Goal: Task Accomplishment & Management: Complete application form

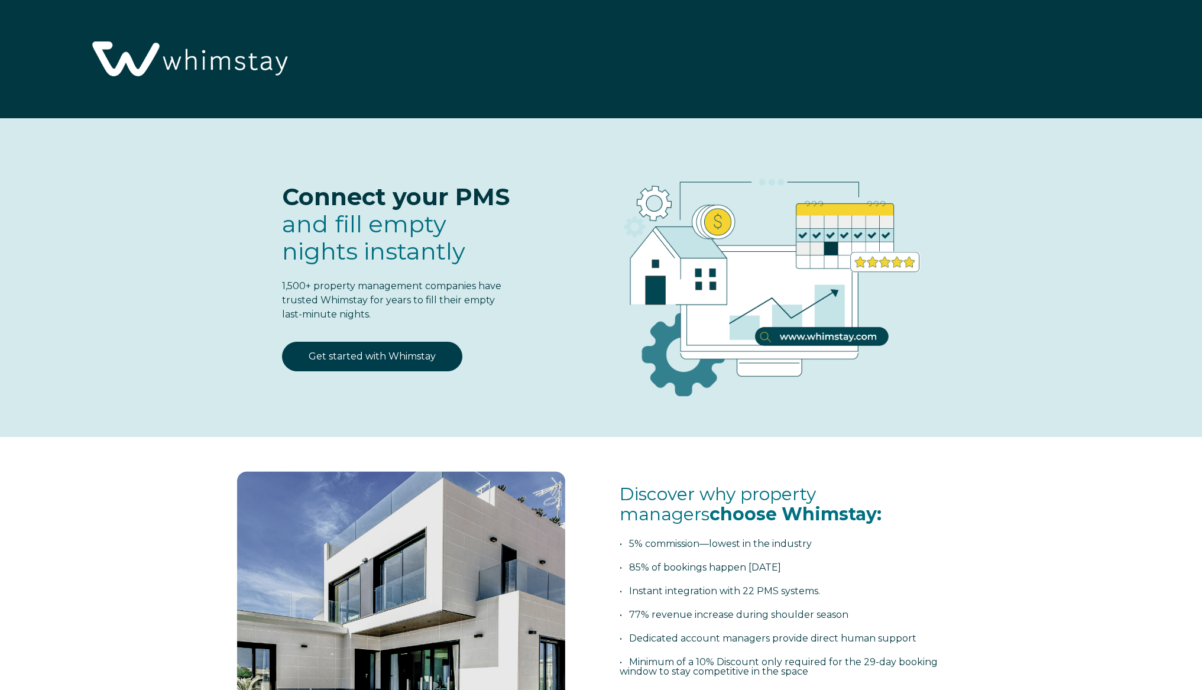
select select "US"
select select "Standard"
click at [404, 360] on link "Get started with Whimstay" at bounding box center [372, 357] width 180 height 30
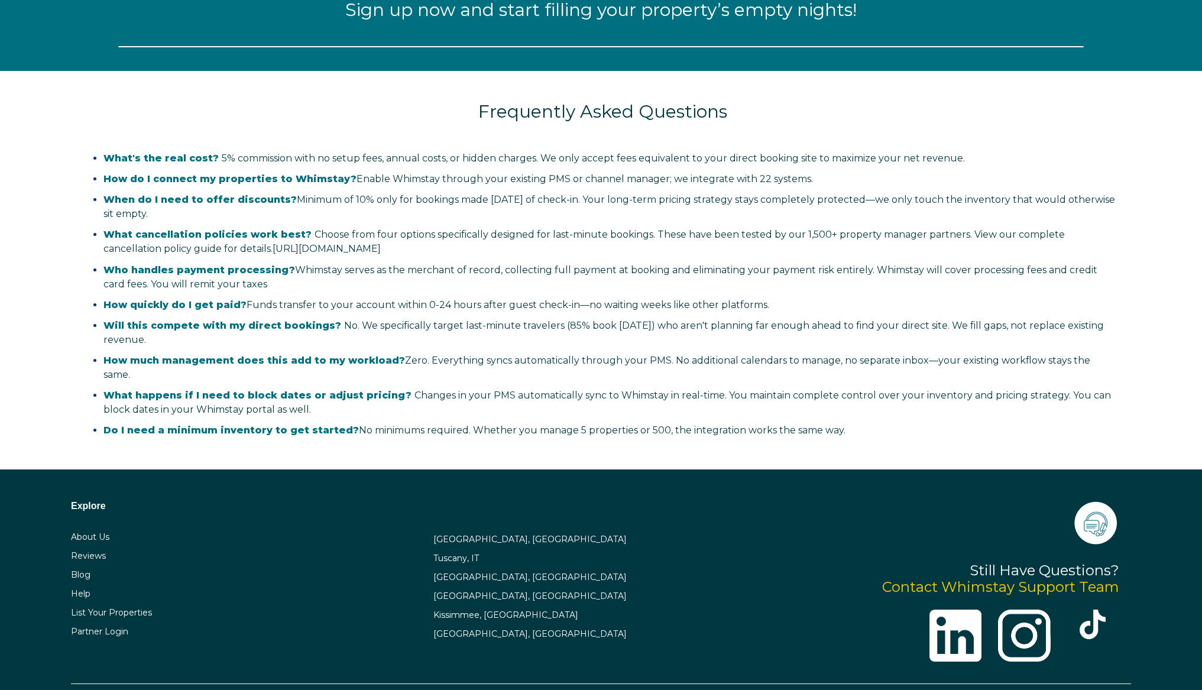
select select "US"
select select "Standard"
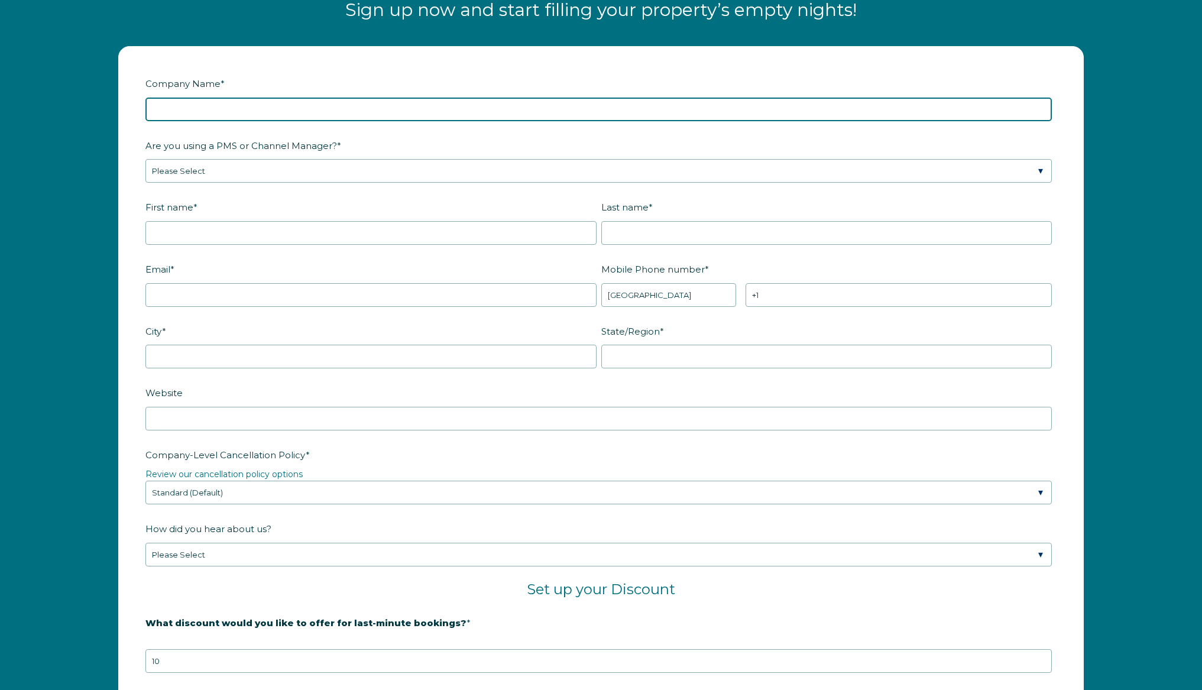
click at [501, 113] on input "Company Name *" at bounding box center [598, 110] width 906 height 24
type input "Boutiq Co"
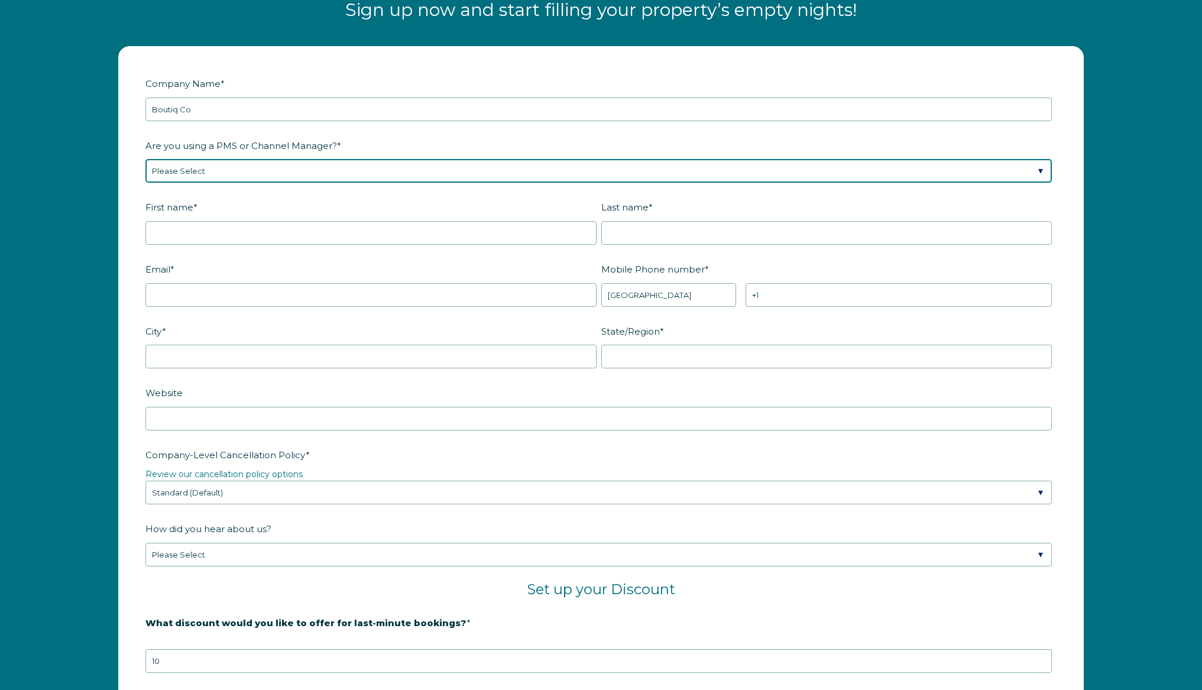
click at [312, 164] on select "Please Select Barefoot BookingPal Boost Brightside CiiRUS Escapia Guesty Hostaw…" at bounding box center [598, 171] width 906 height 24
select select "Guesty"
click at [145, 159] on select "Please Select Barefoot BookingPal Boost Brightside CiiRUS Escapia Guesty Hostaw…" at bounding box center [598, 171] width 906 height 24
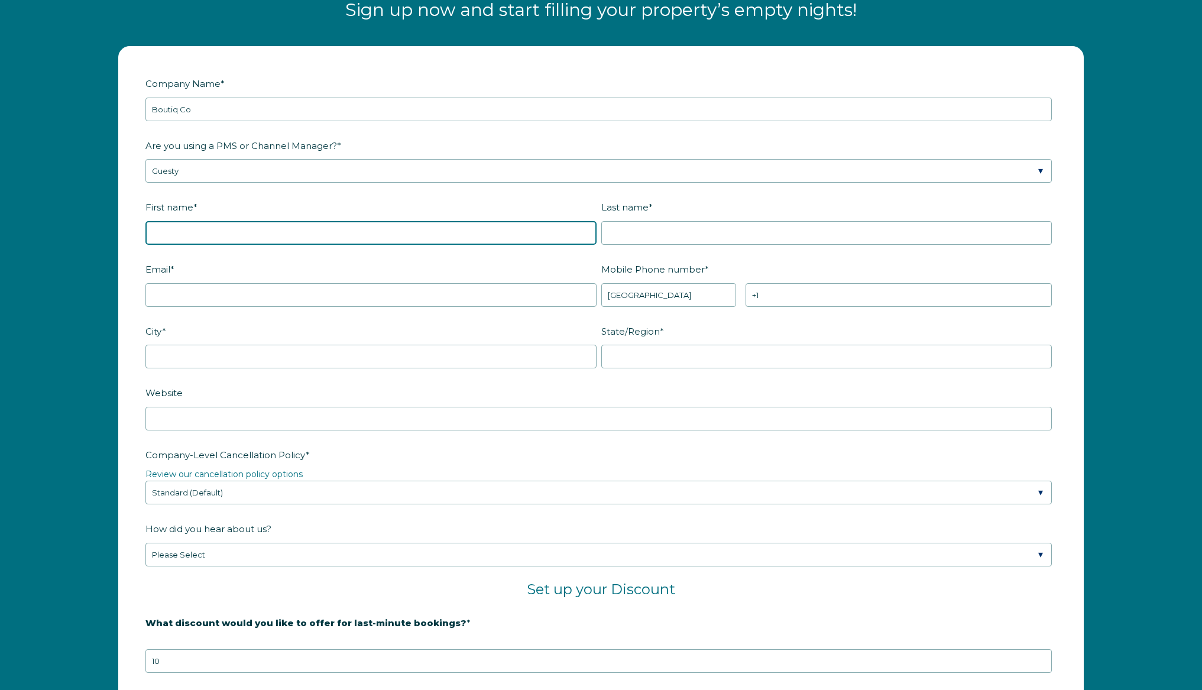
click at [208, 234] on input "First name *" at bounding box center [370, 233] width 451 height 24
type input "Rena"
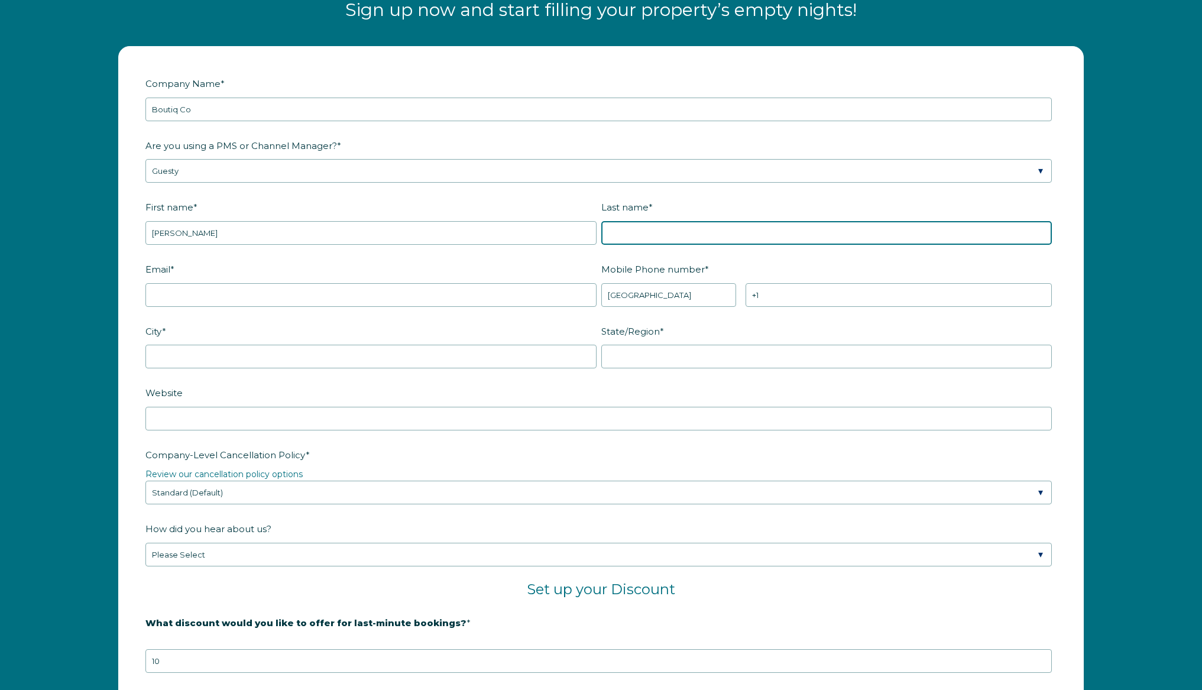
click at [643, 228] on input "Last name *" at bounding box center [826, 233] width 451 height 24
paste input "@Rena Pacheco-Theard"
drag, startPoint x: 639, startPoint y: 236, endPoint x: 605, endPoint y: 228, distance: 34.6
click at [605, 228] on input "@Rena Pacheco-Theard" at bounding box center [826, 233] width 451 height 24
type input "Pacheco-Theard"
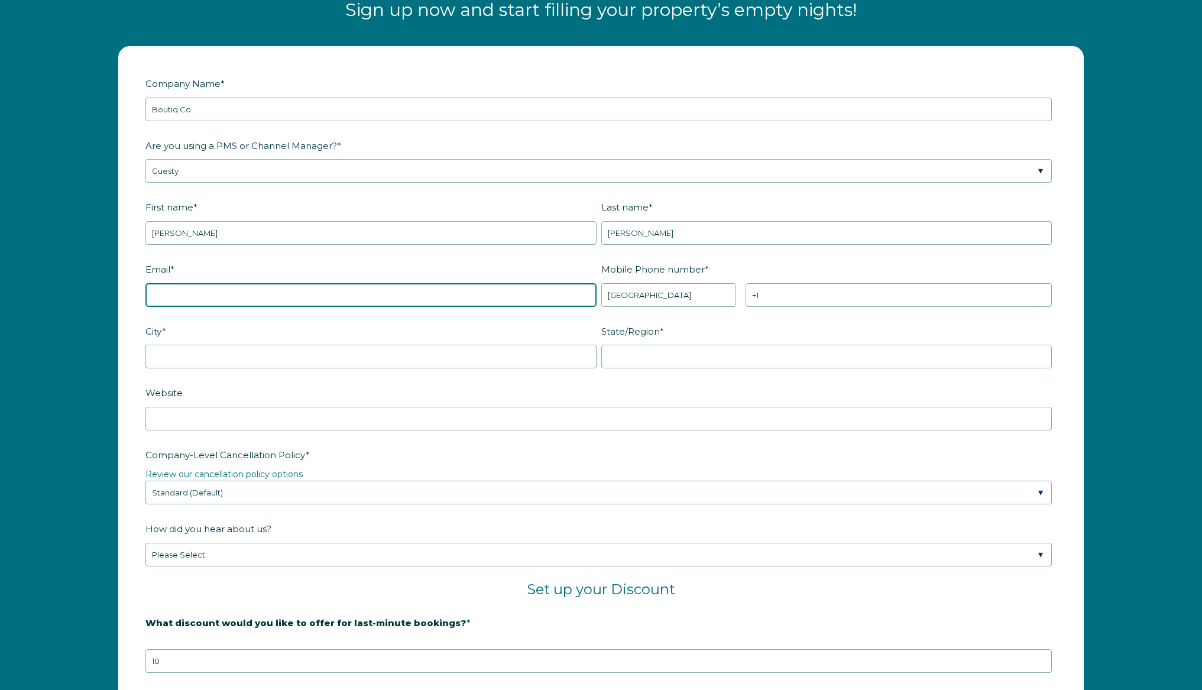
click at [448, 296] on input "Email *" at bounding box center [370, 295] width 451 height 24
type input "ops@boutiq.co"
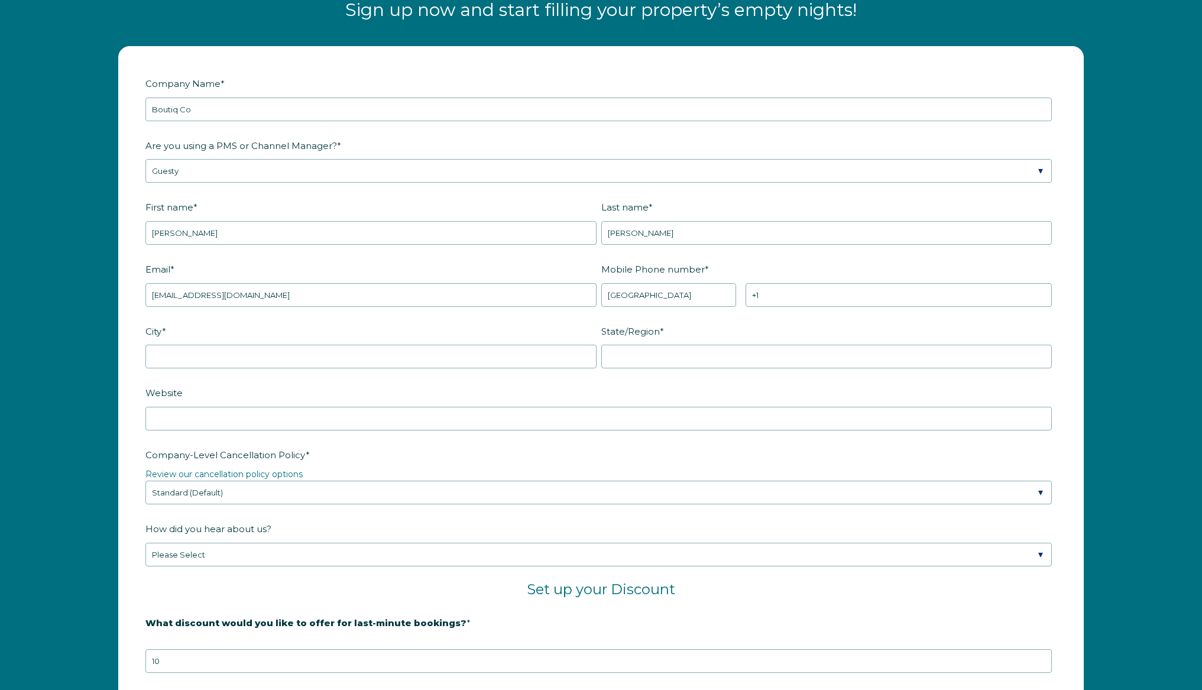
click at [508, 331] on label "City *" at bounding box center [373, 331] width 456 height 21
click at [508, 345] on input "City *" at bounding box center [370, 357] width 451 height 24
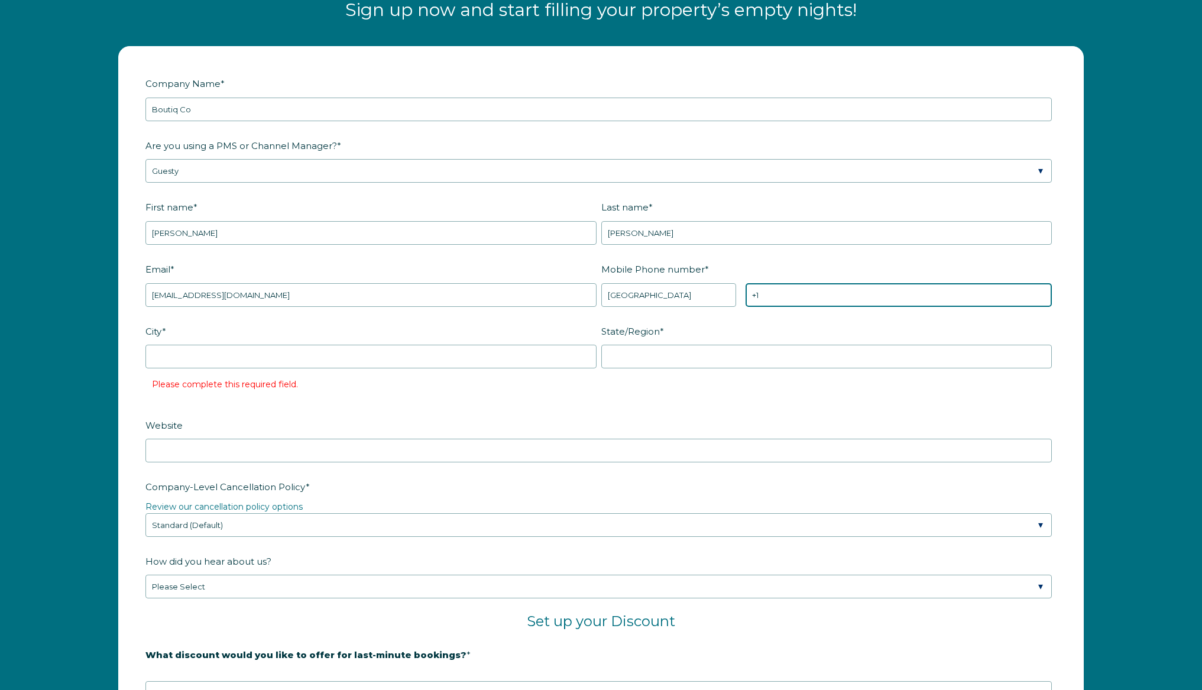
click at [799, 296] on input "+1" at bounding box center [898, 295] width 307 height 24
type input "+1 5126776943"
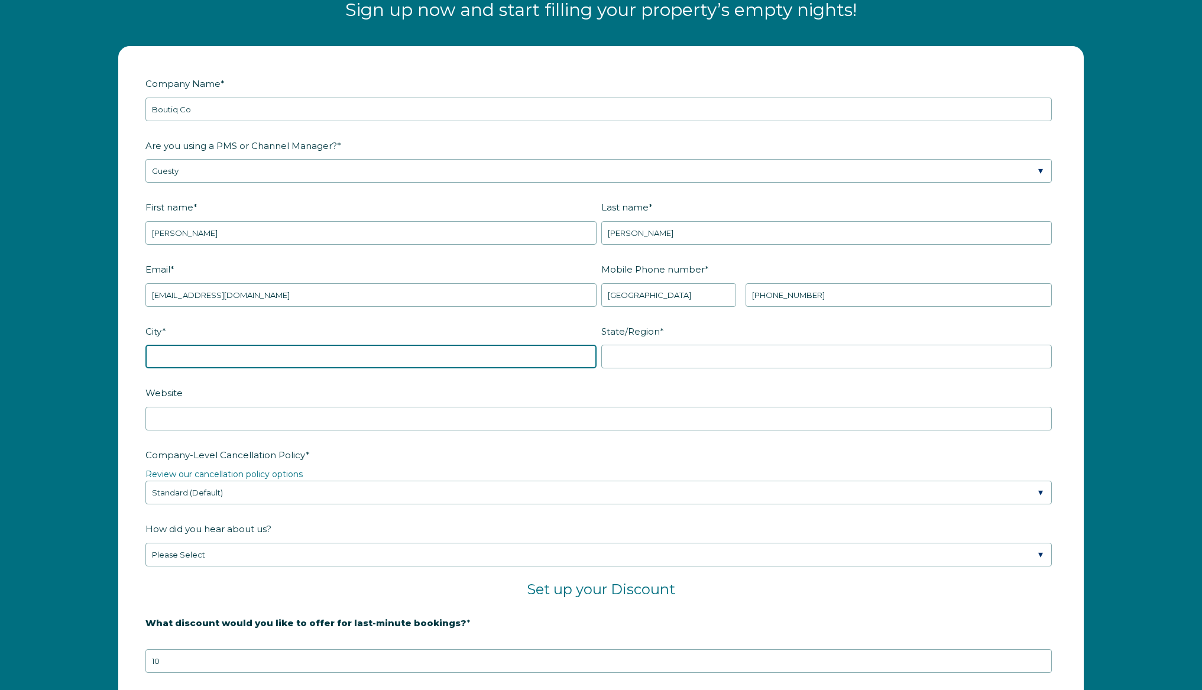
click at [273, 350] on input "City *" at bounding box center [370, 357] width 451 height 24
type input "austin"
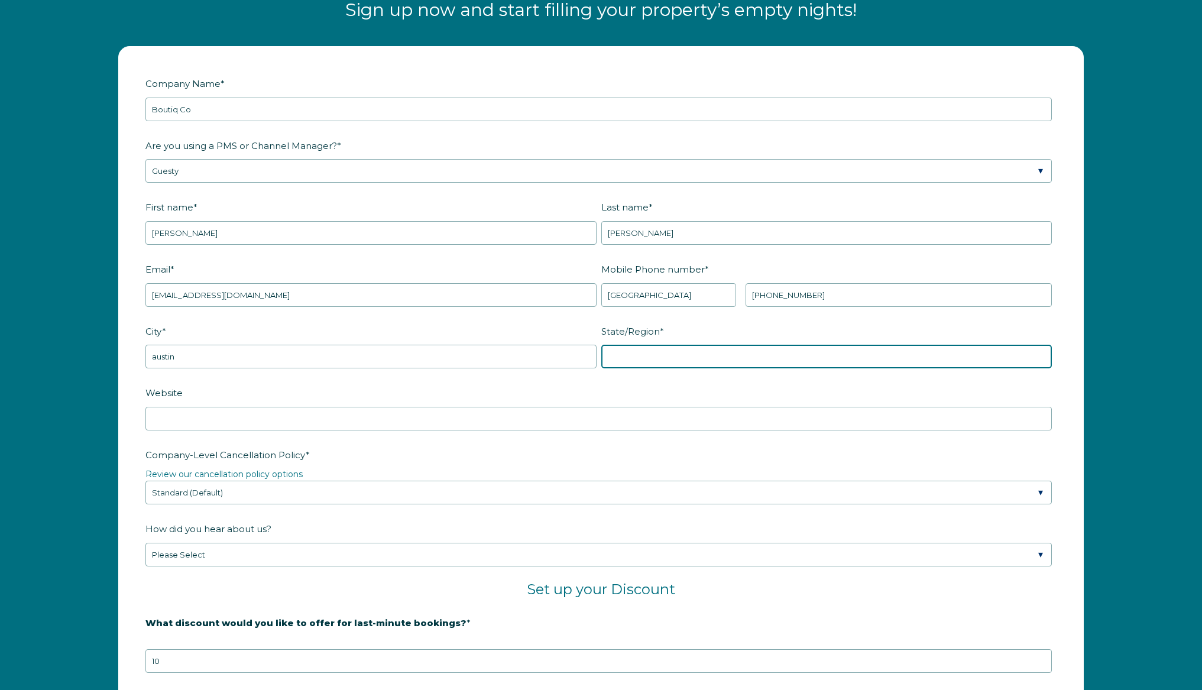
click at [635, 349] on input "State/Region *" at bounding box center [826, 357] width 451 height 24
type input "texas"
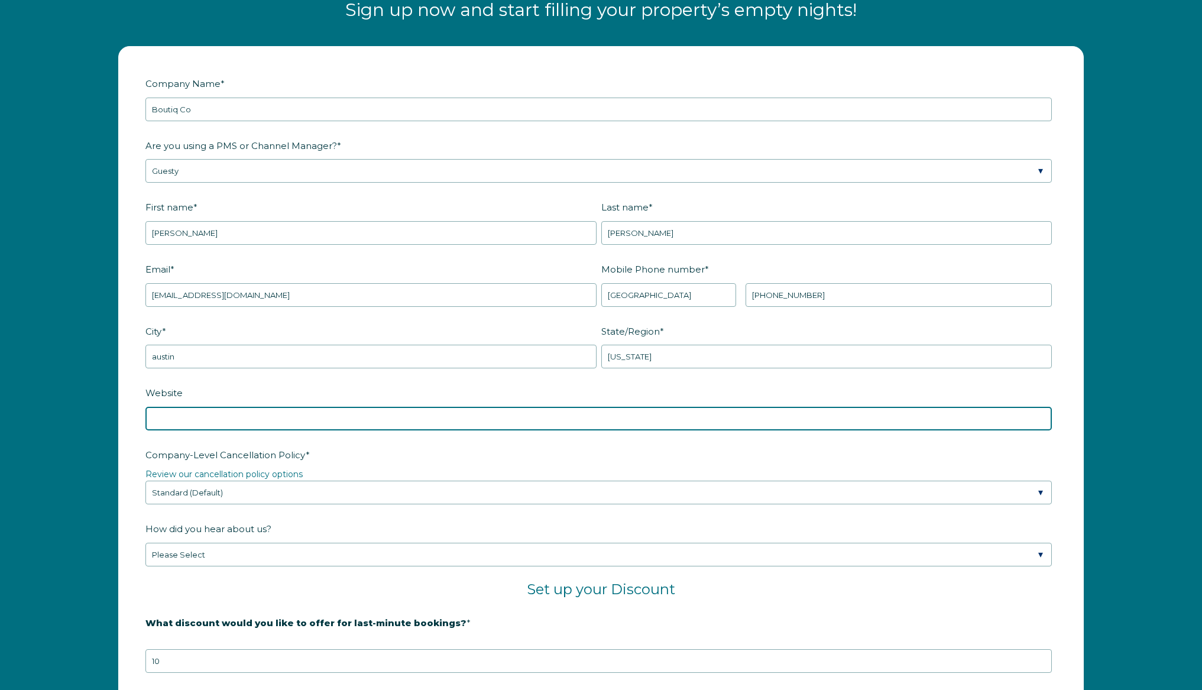
click at [349, 409] on input "Website" at bounding box center [598, 419] width 906 height 24
type input "www.boutiq.co"
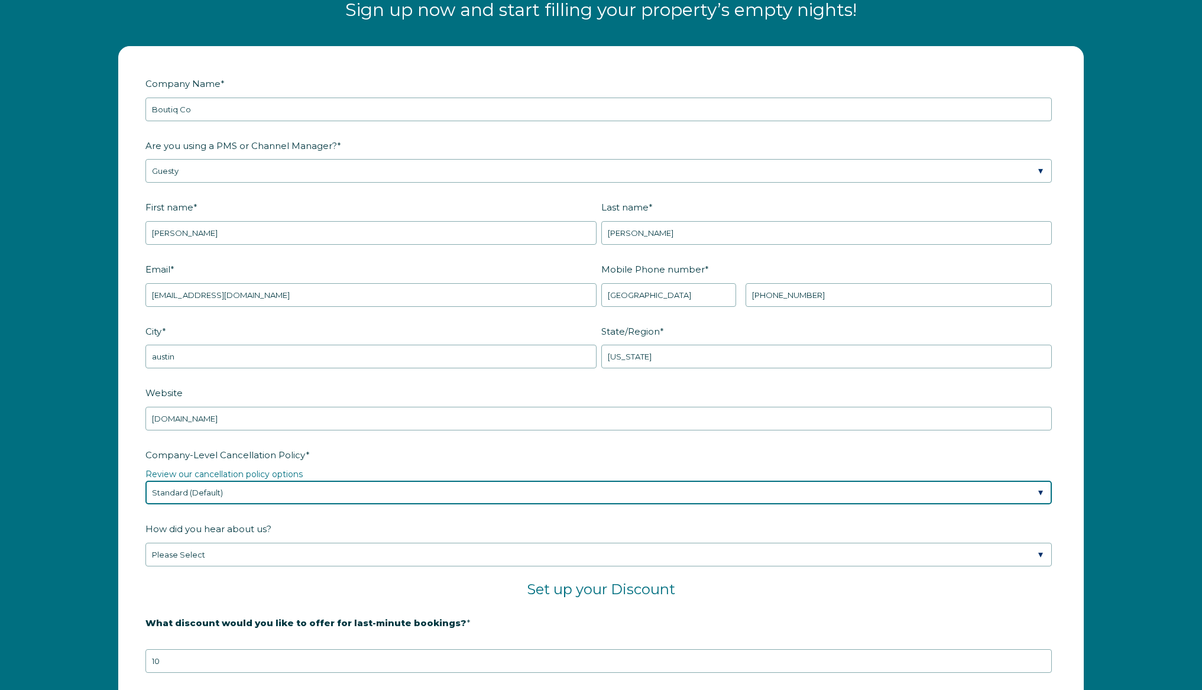
click at [346, 488] on select "Please Select Partial Standard (Default) Moderate Strict" at bounding box center [598, 493] width 906 height 24
select select "Moderate"
click at [145, 481] on select "Please Select Partial Standard (Default) Moderate Strict" at bounding box center [598, 493] width 906 height 24
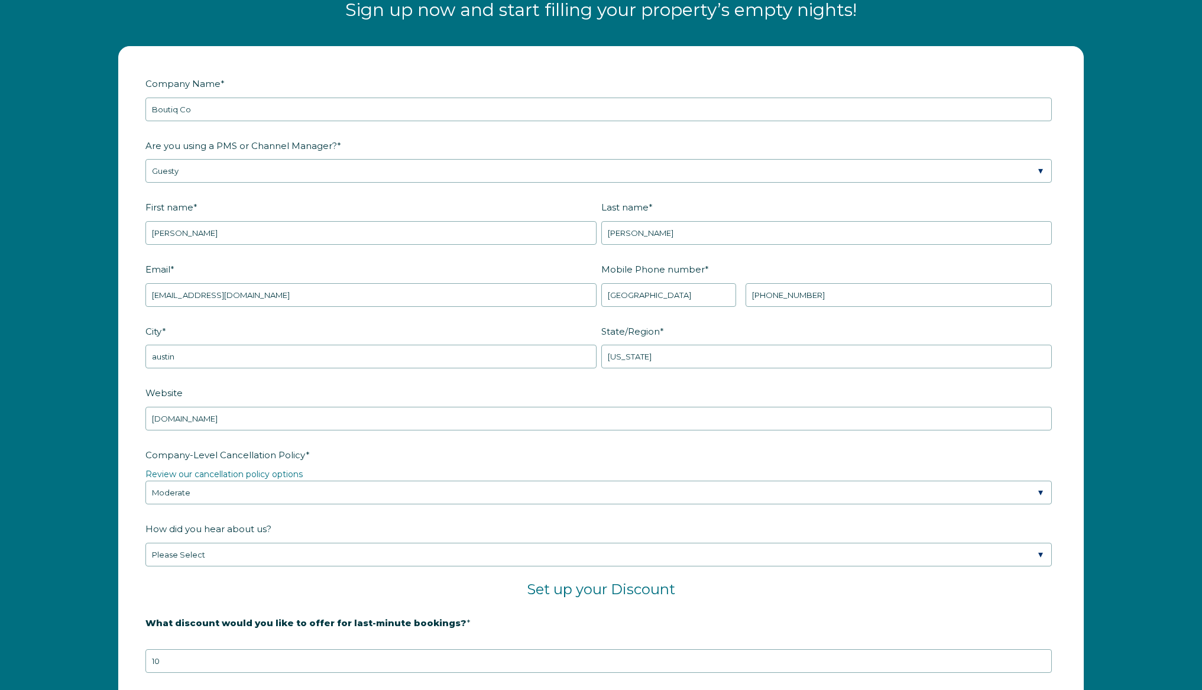
click at [339, 518] on label "How did you hear about us?" at bounding box center [600, 528] width 911 height 21
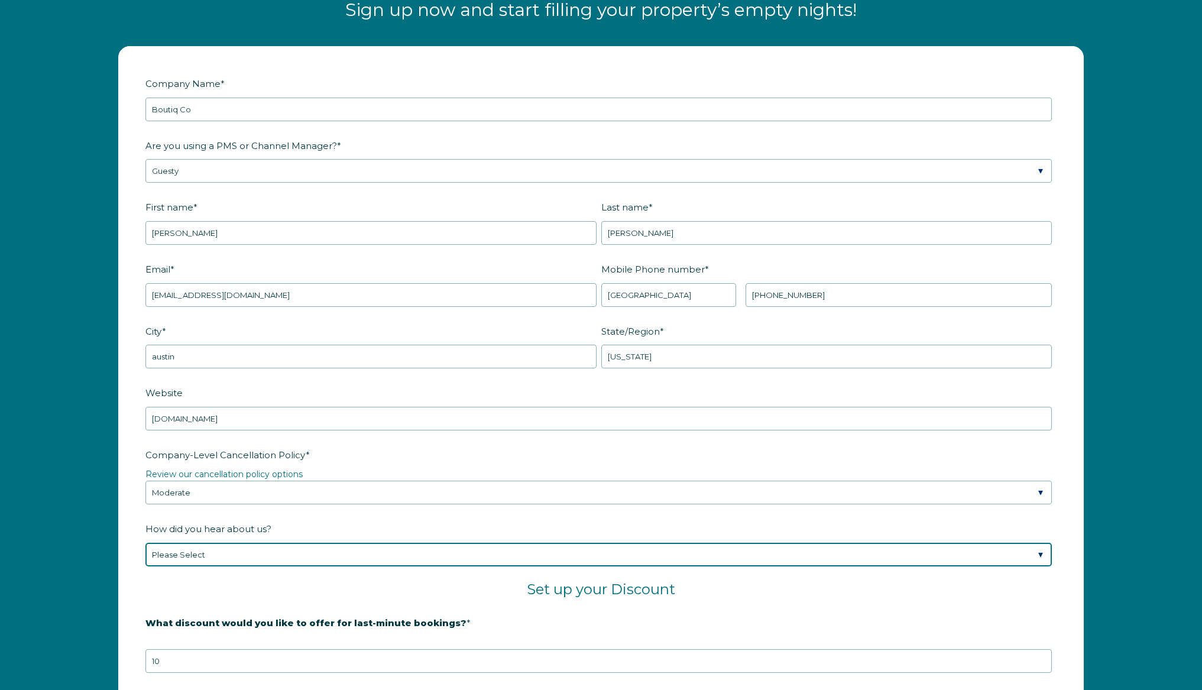
click at [339, 543] on select "Please Select Found Whimstay through a Google search Spoke to a Whimstay salesp…" at bounding box center [598, 555] width 906 height 24
click at [323, 560] on select "Please Select Found Whimstay through a Google search Spoke to a Whimstay salesp…" at bounding box center [598, 555] width 906 height 24
select select "Other"
click at [145, 543] on select "Please Select Found Whimstay through a Google search Spoke to a Whimstay salesp…" at bounding box center [598, 555] width 906 height 24
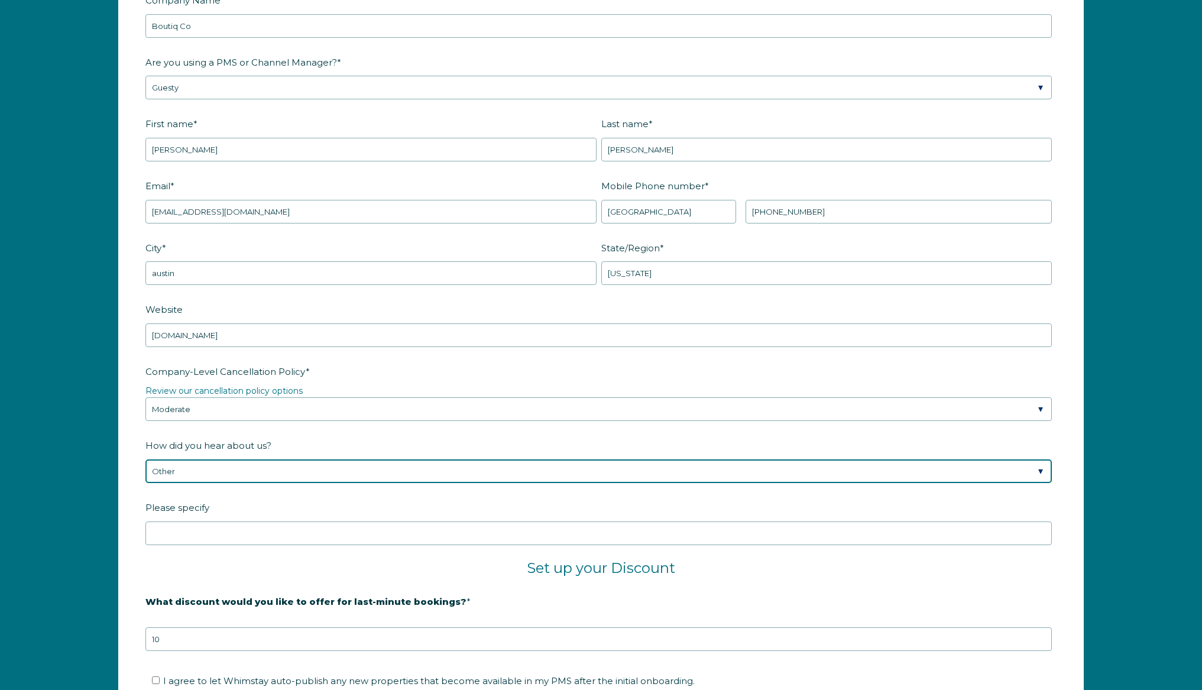
scroll to position [1663, 0]
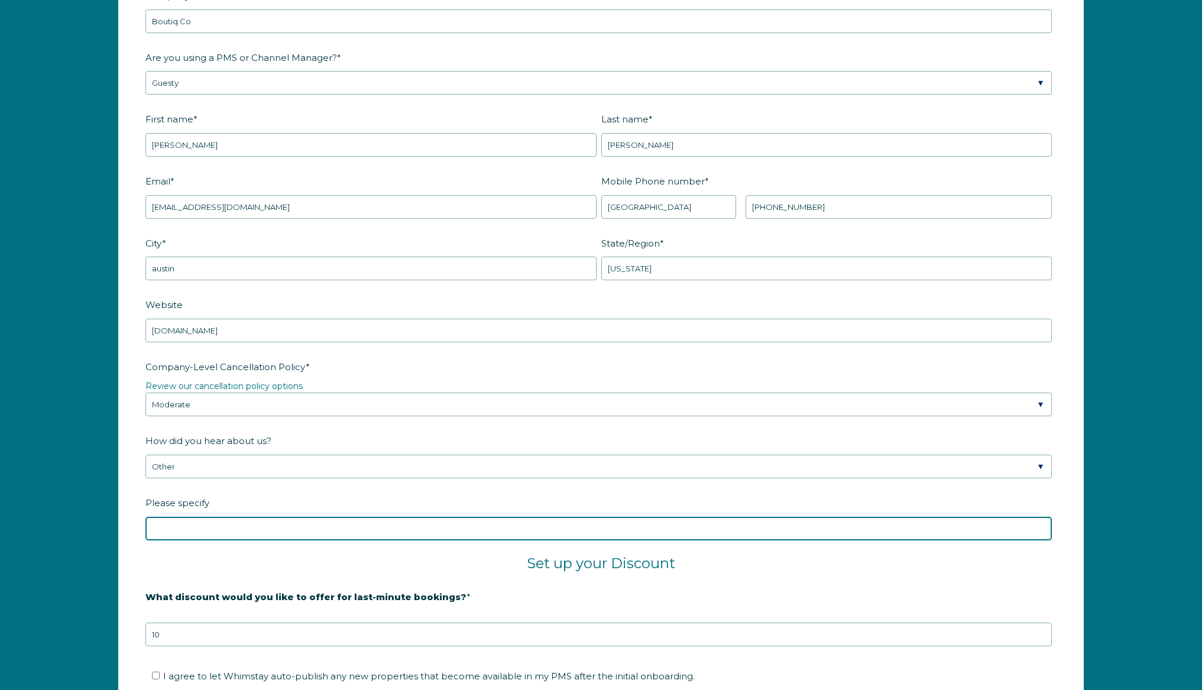
click at [296, 531] on input "Please specify" at bounding box center [598, 529] width 906 height 24
type input "ms system"
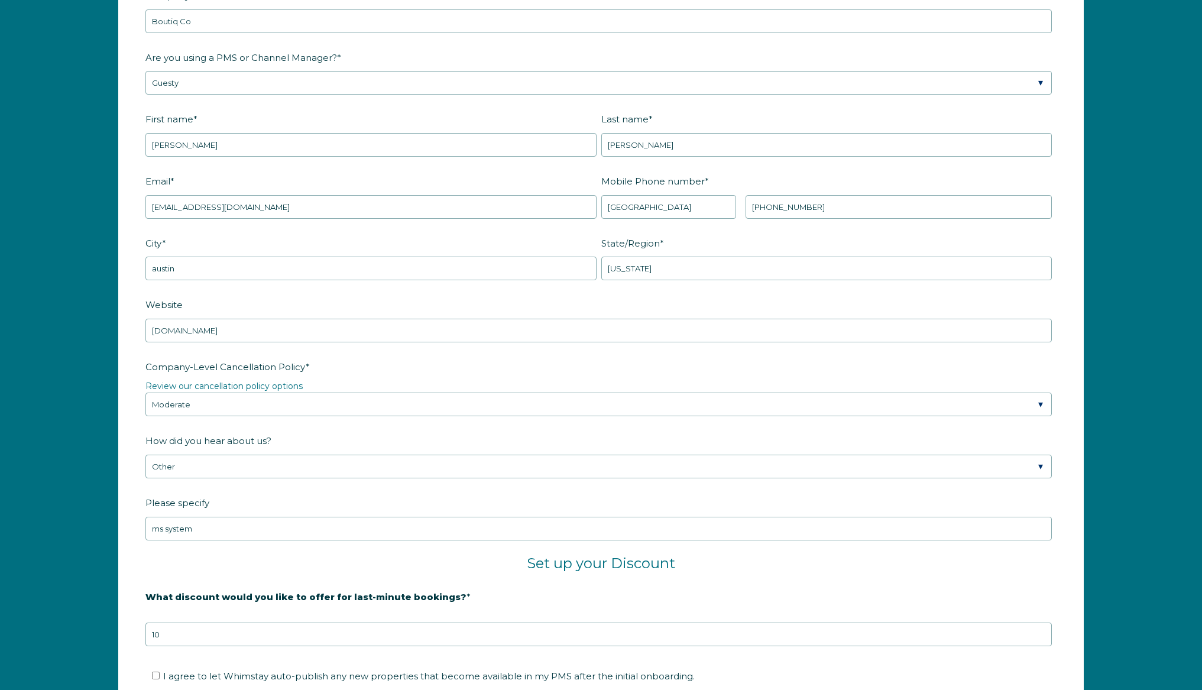
click at [329, 563] on h2 "Set up your Discount" at bounding box center [600, 564] width 911 height 18
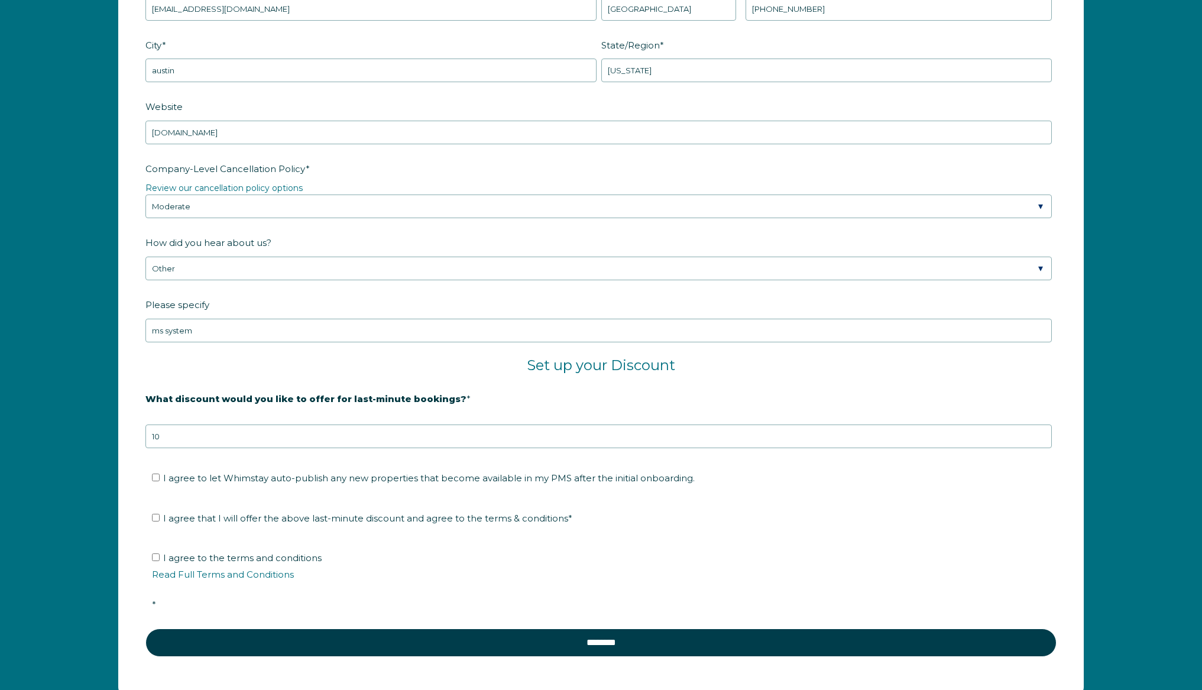
scroll to position [1880, 0]
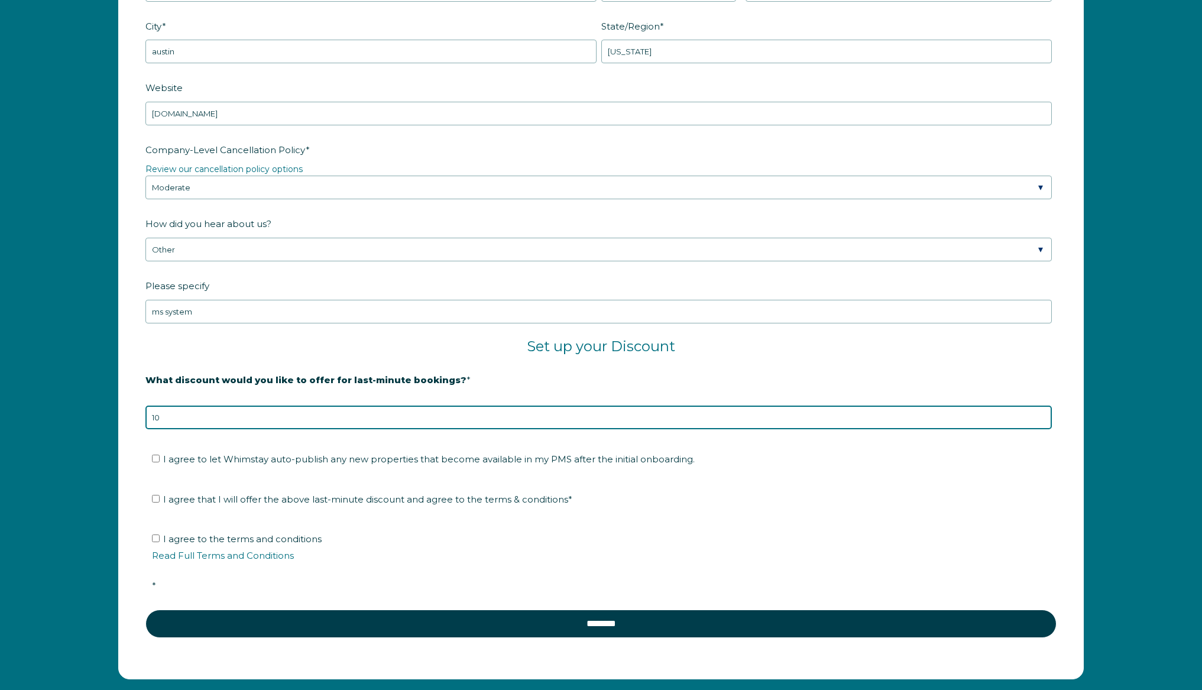
click at [226, 411] on input "10" at bounding box center [598, 418] width 906 height 24
click at [216, 415] on input "10" at bounding box center [598, 418] width 906 height 24
type input "1"
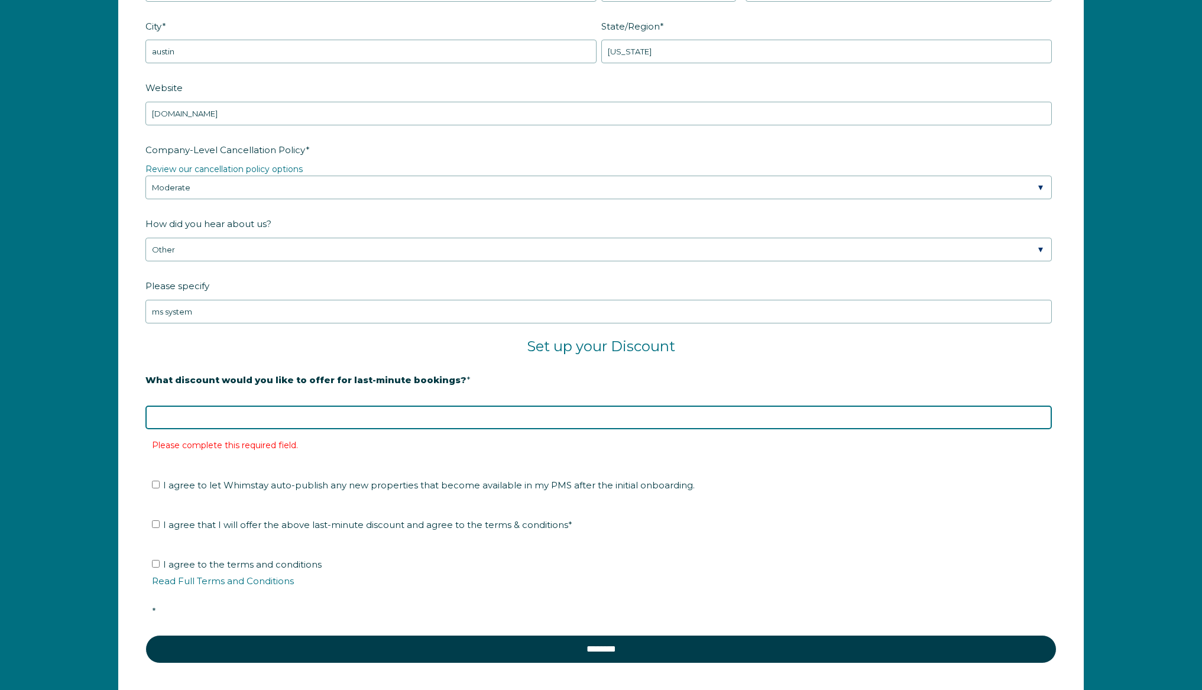
type input "0"
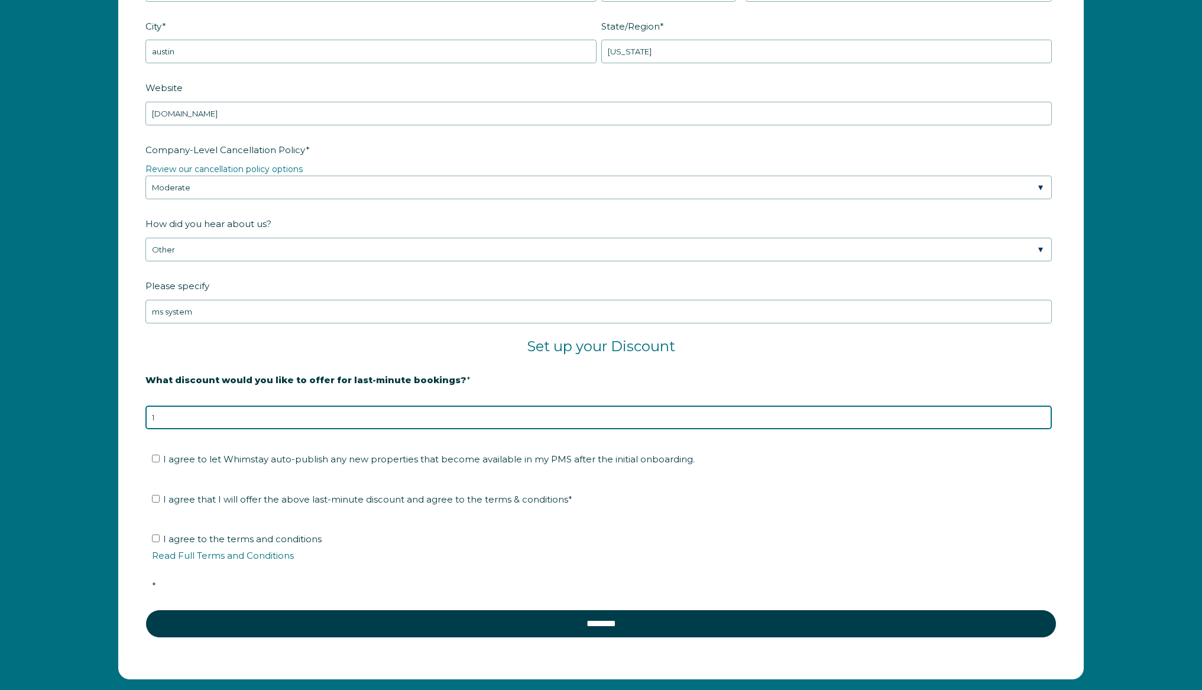
type input "10"
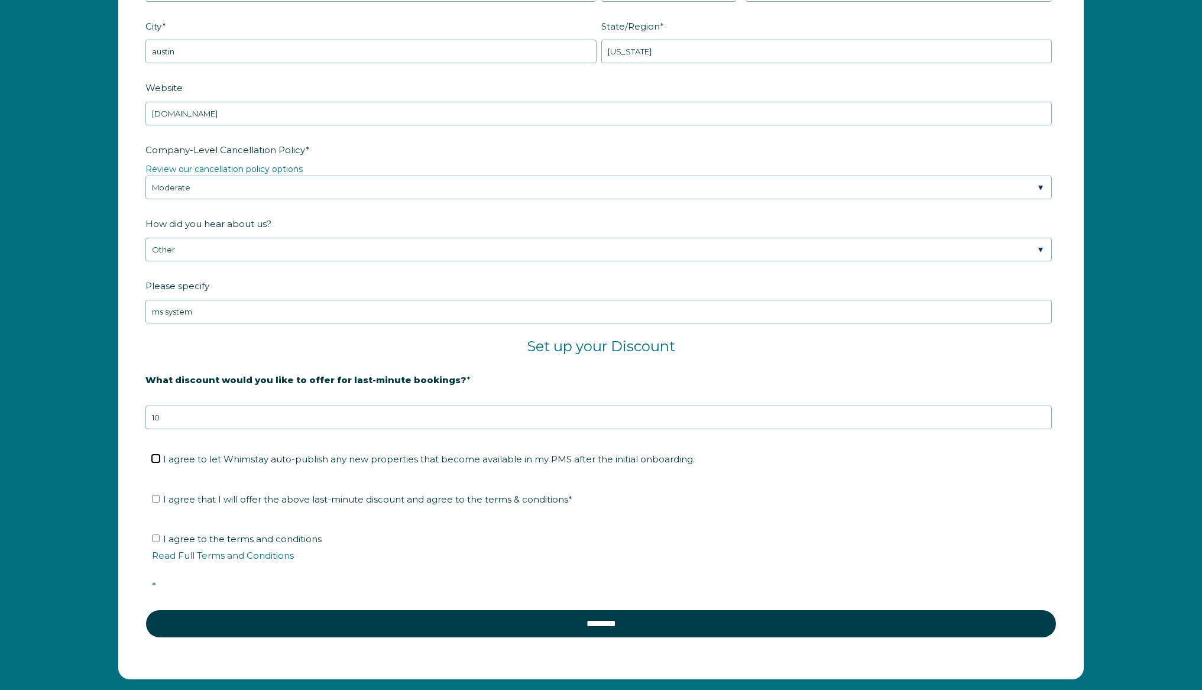
click at [156, 457] on input "I agree to let Whimstay auto-publish any new properties that become available i…" at bounding box center [156, 459] width 8 height 8
checkbox input "true"
click at [157, 499] on input "I agree that I will offer the above last-minute discount and agree to the terms…" at bounding box center [156, 499] width 8 height 8
checkbox input "true"
click at [157, 540] on input "I agree to the terms and conditions Read Full Terms and Conditions *" at bounding box center [156, 538] width 8 height 8
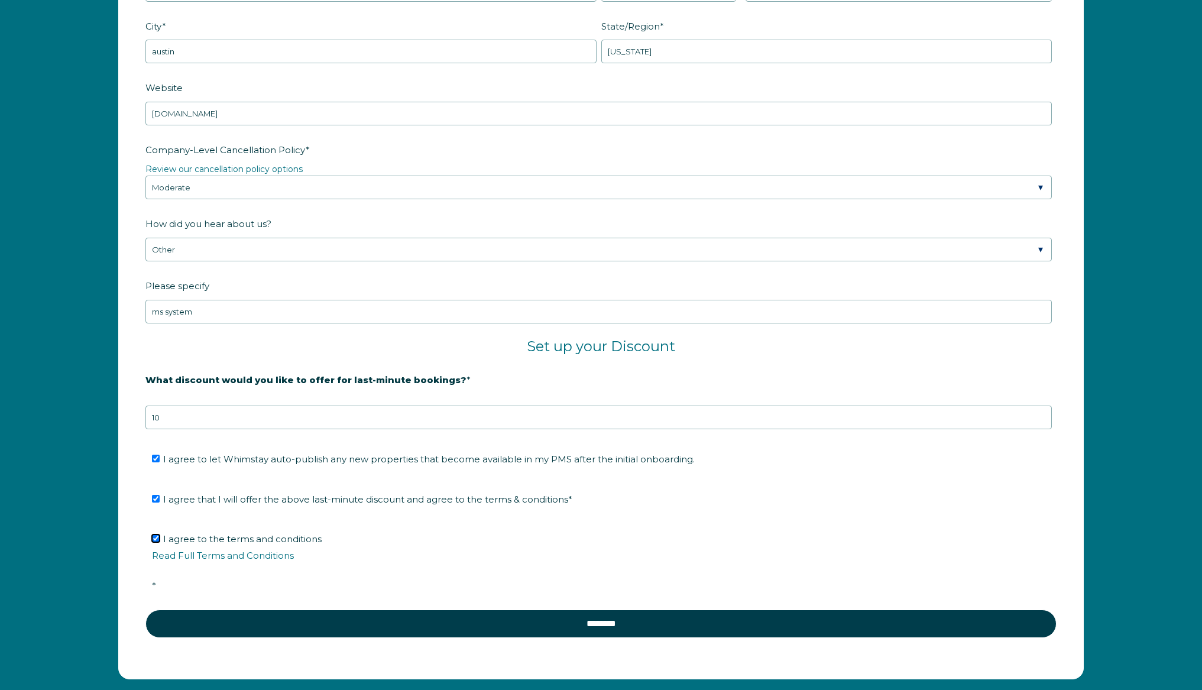
checkbox input "true"
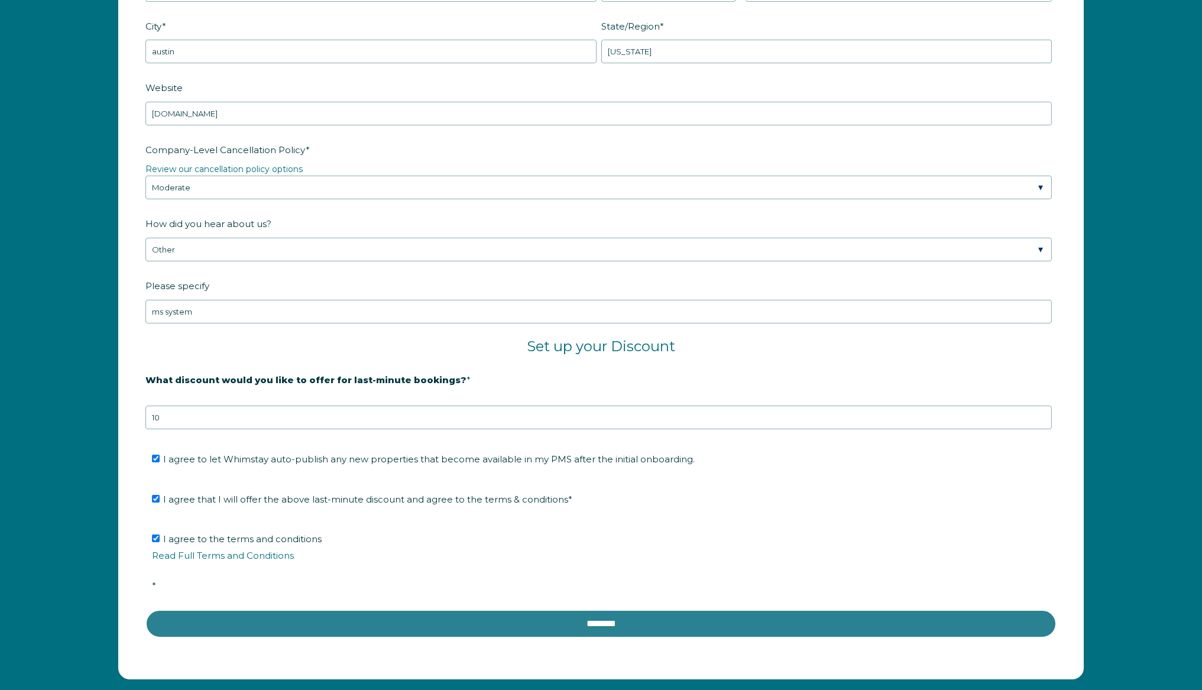
click at [495, 621] on input "********" at bounding box center [600, 624] width 911 height 28
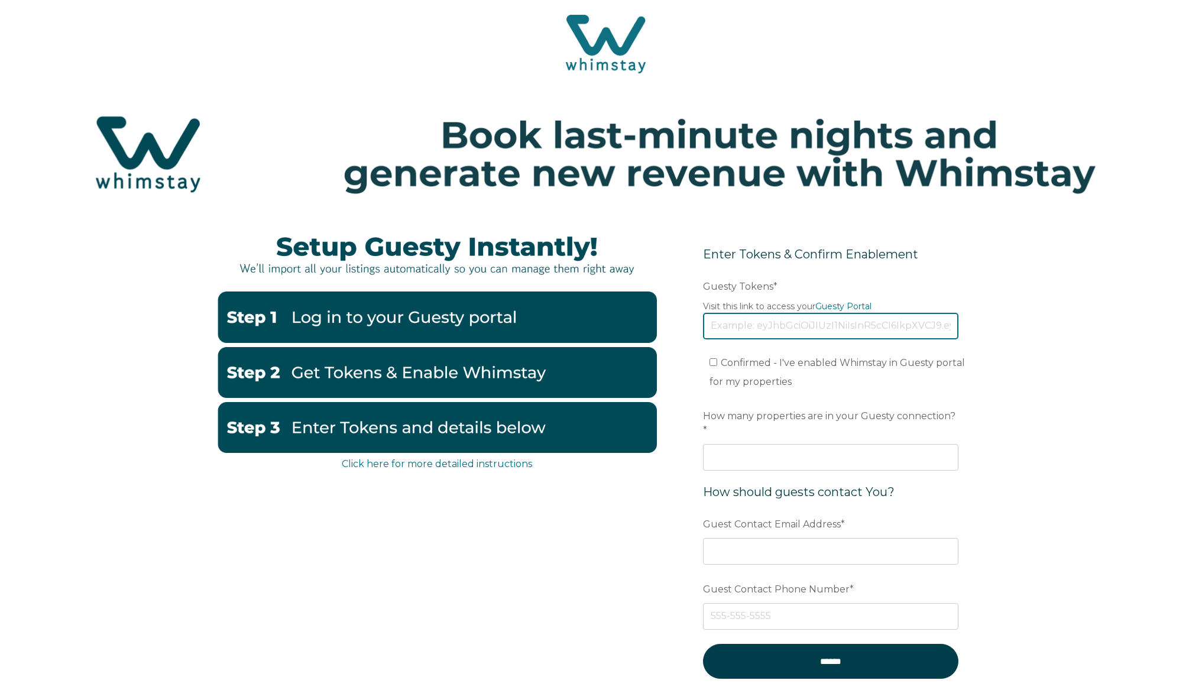
click at [813, 329] on input "Guesty Tokens *" at bounding box center [830, 326] width 255 height 26
paste input "eyJhbGciOiJIUzI1NiIsInR5cCI6IkpXVCJ9.eyJ0b2tlbklkIjoiNjhjYzA3NmM1YjlkNDgwMGJmMD…"
type input "eyJhbGciOiJIUzI1NiIsInR5cCI6IkpXVCJ9.eyJ0b2tlbklkIjoiNjhjYzA3NmM1YjlkNDgwMGJmMD…"
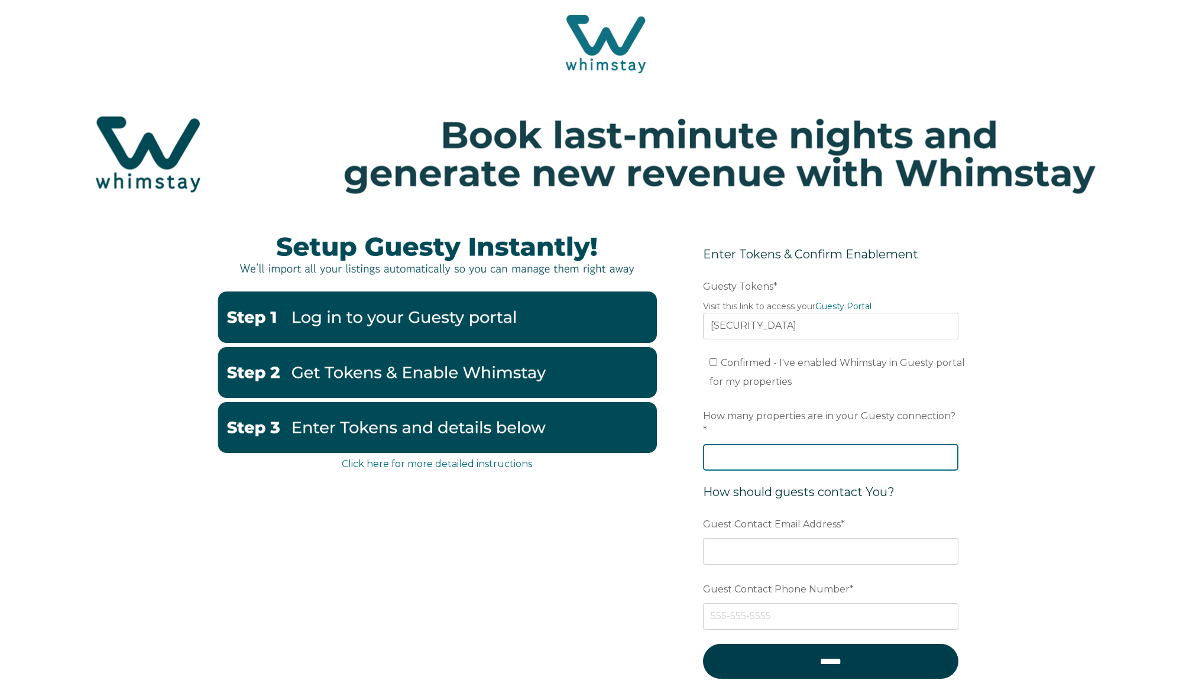
scroll to position [0, 0]
click at [840, 444] on input "How many properties are in your Guesty connection? *" at bounding box center [830, 457] width 255 height 26
type input "39"
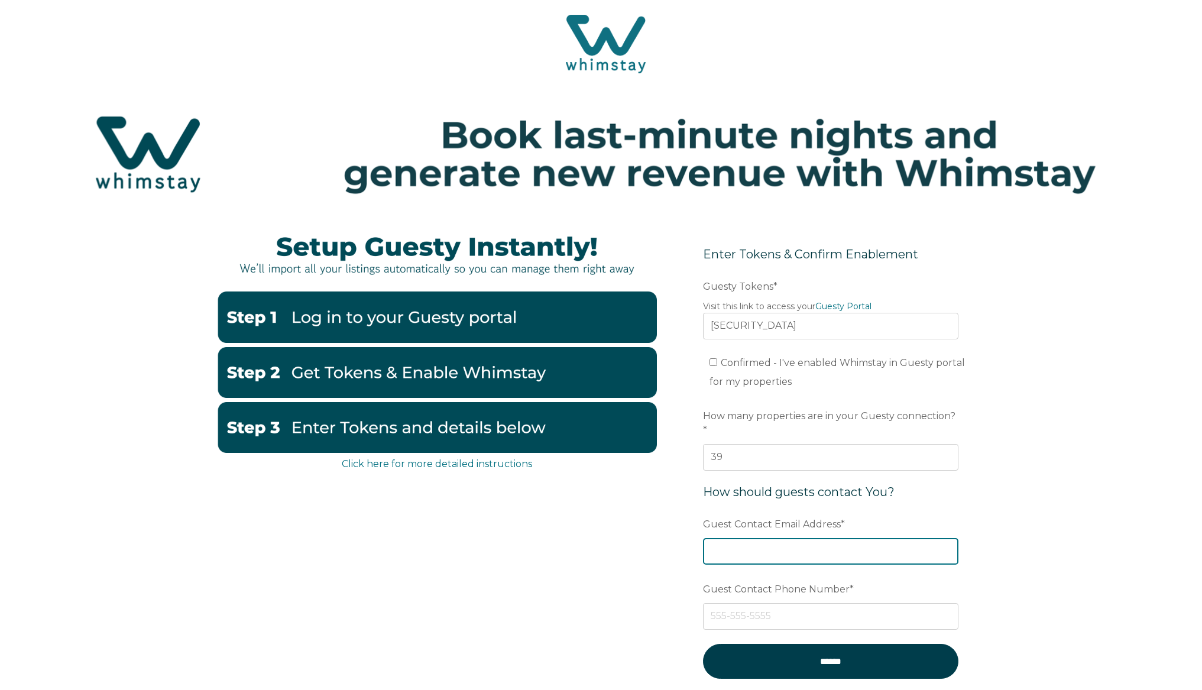
click at [876, 538] on input "Guest Contact Email Address *" at bounding box center [830, 551] width 255 height 26
type input "ops@boutiq.co"
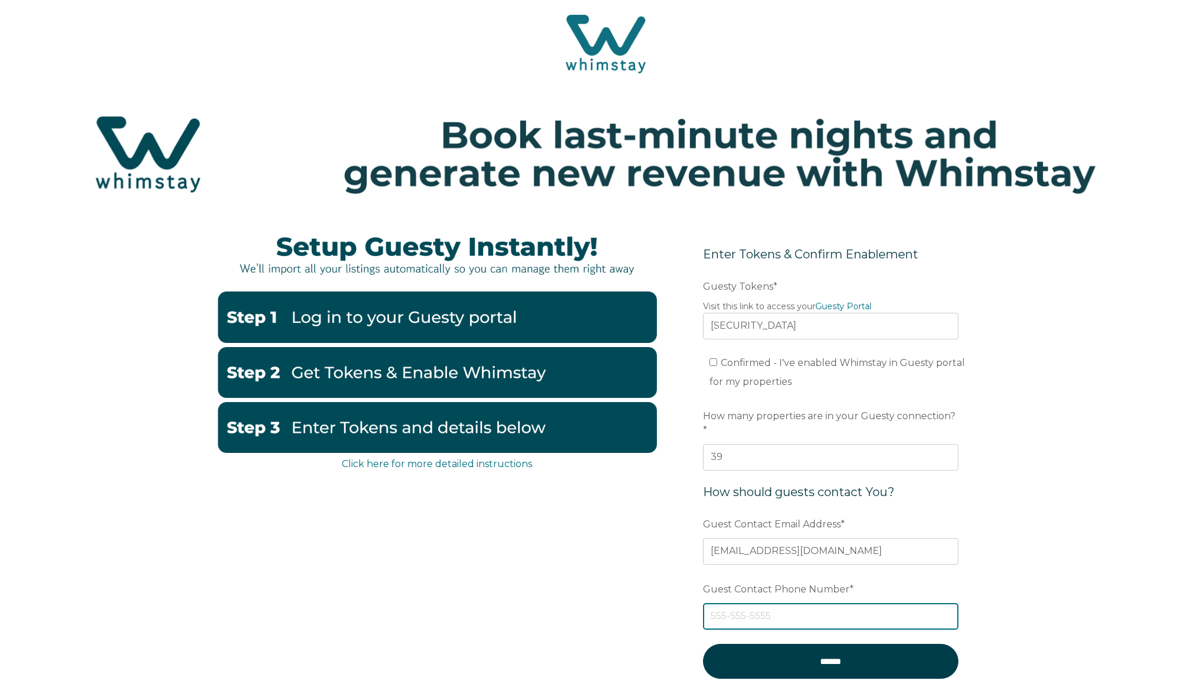
click at [863, 611] on input "Guest Contact Phone Number *" at bounding box center [830, 616] width 255 height 26
drag, startPoint x: 808, startPoint y: 608, endPoint x: 738, endPoint y: 598, distance: 70.6
click at [738, 603] on input "5126776943" at bounding box center [830, 616] width 255 height 26
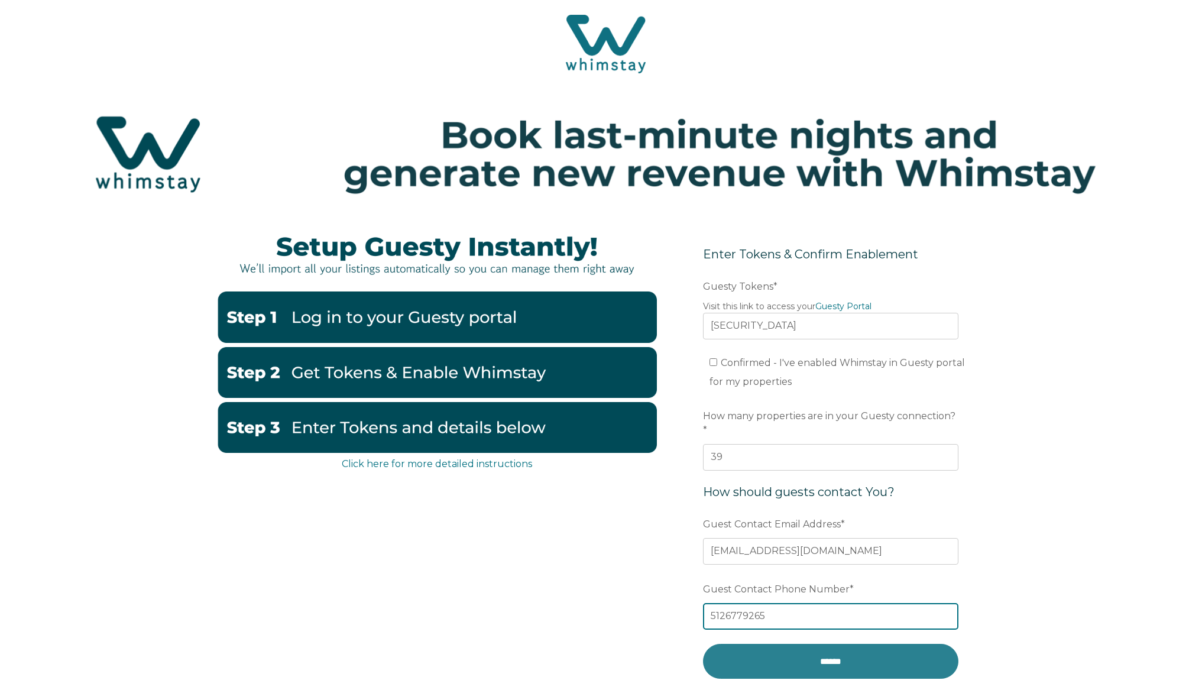
type input "5126779265"
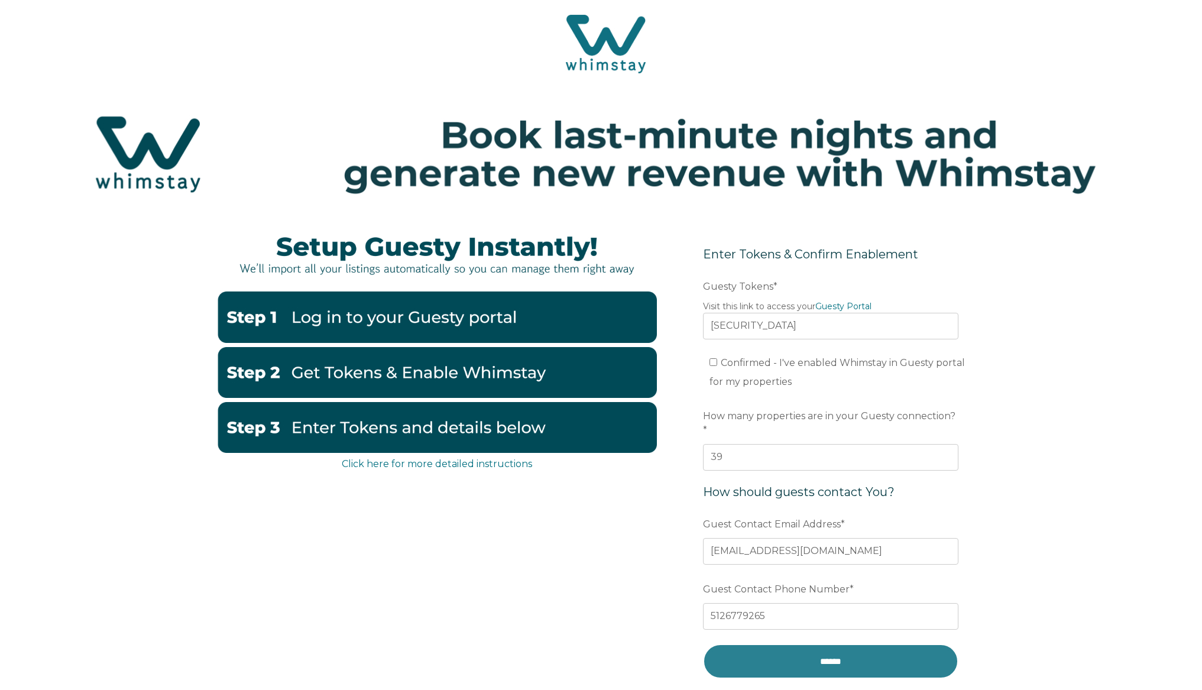
click at [821, 651] on input "******" at bounding box center [830, 661] width 255 height 35
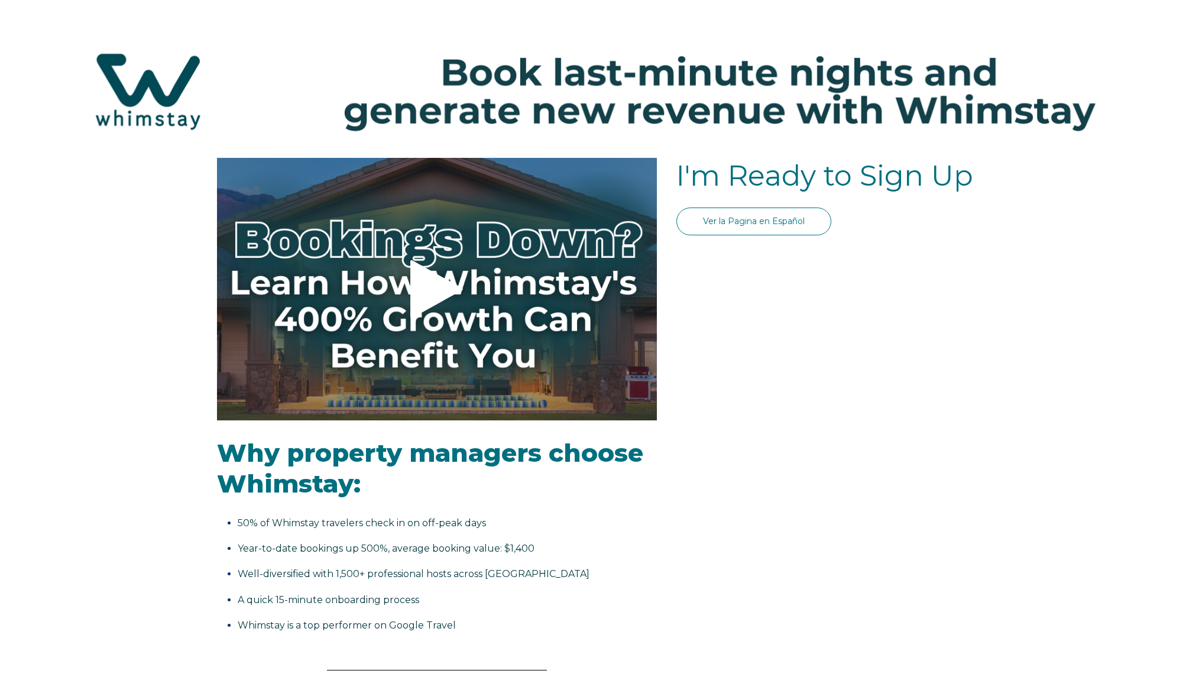
select select "US"
select select "Standard"
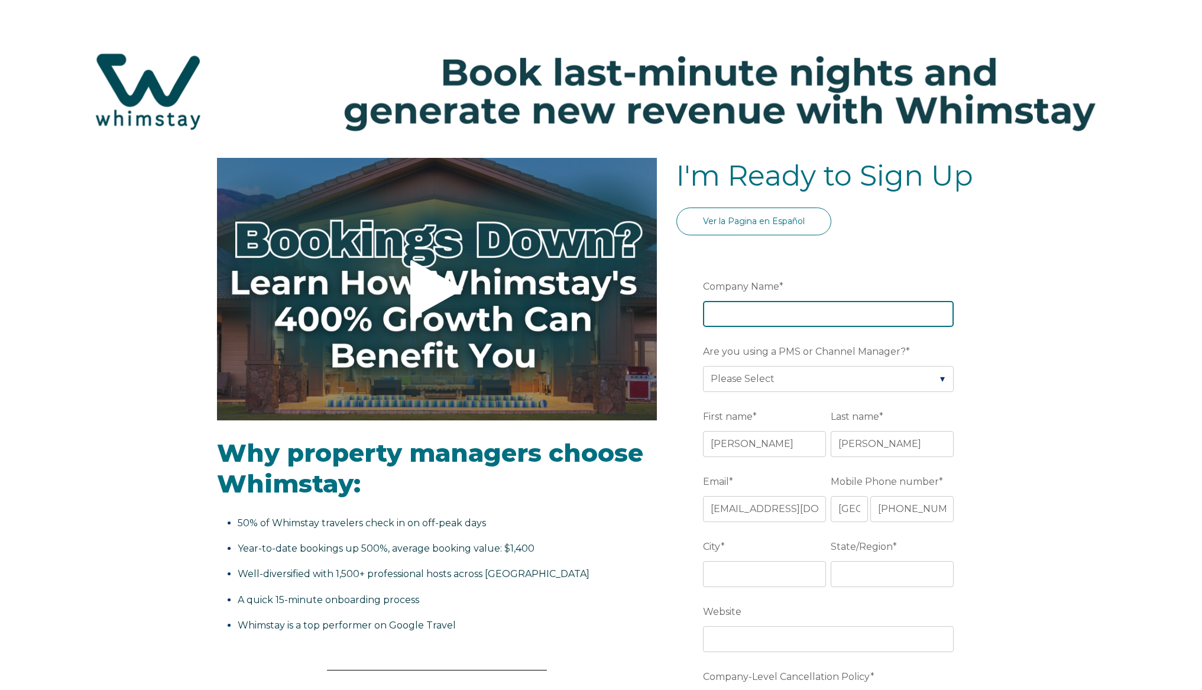
click at [803, 307] on input "Company Name *" at bounding box center [828, 314] width 251 height 26
type input "Boutiq Co"
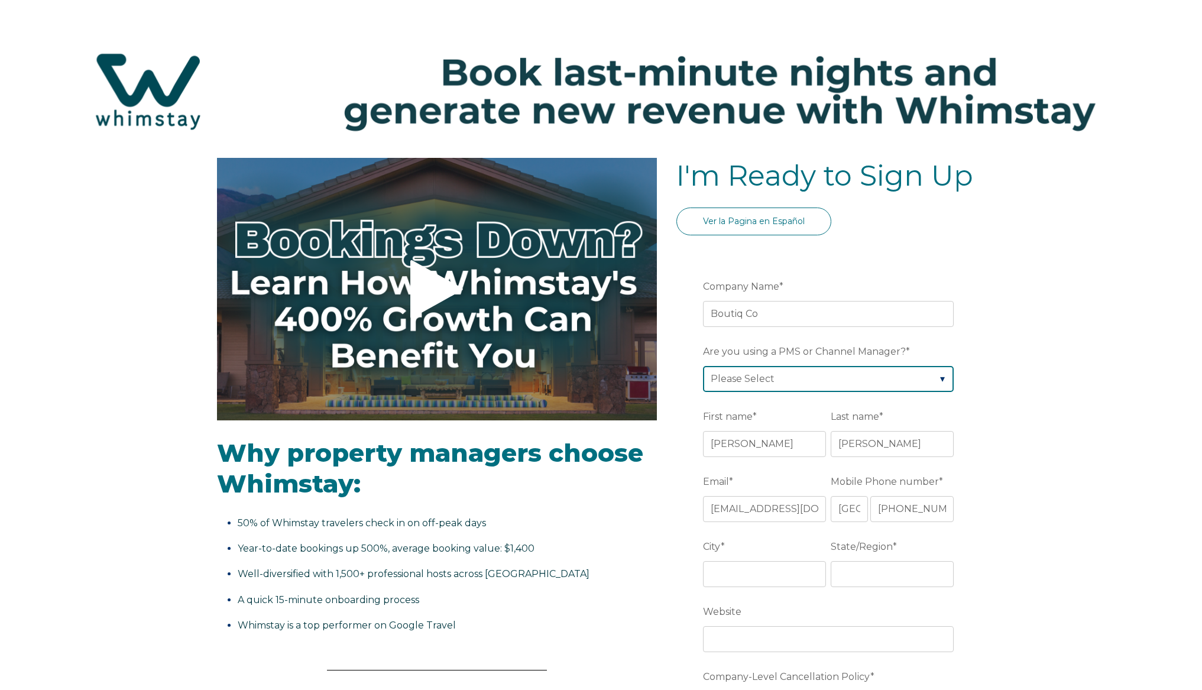
click at [826, 377] on select "Please Select Barefoot BookingPal Boost Brightside CiiRUS Escapia Guesty Hostaw…" at bounding box center [828, 379] width 251 height 26
select select "Guesty"
click at [703, 366] on select "Please Select Barefoot BookingPal Boost Brightside CiiRUS Escapia Guesty Hostaw…" at bounding box center [828, 379] width 251 height 26
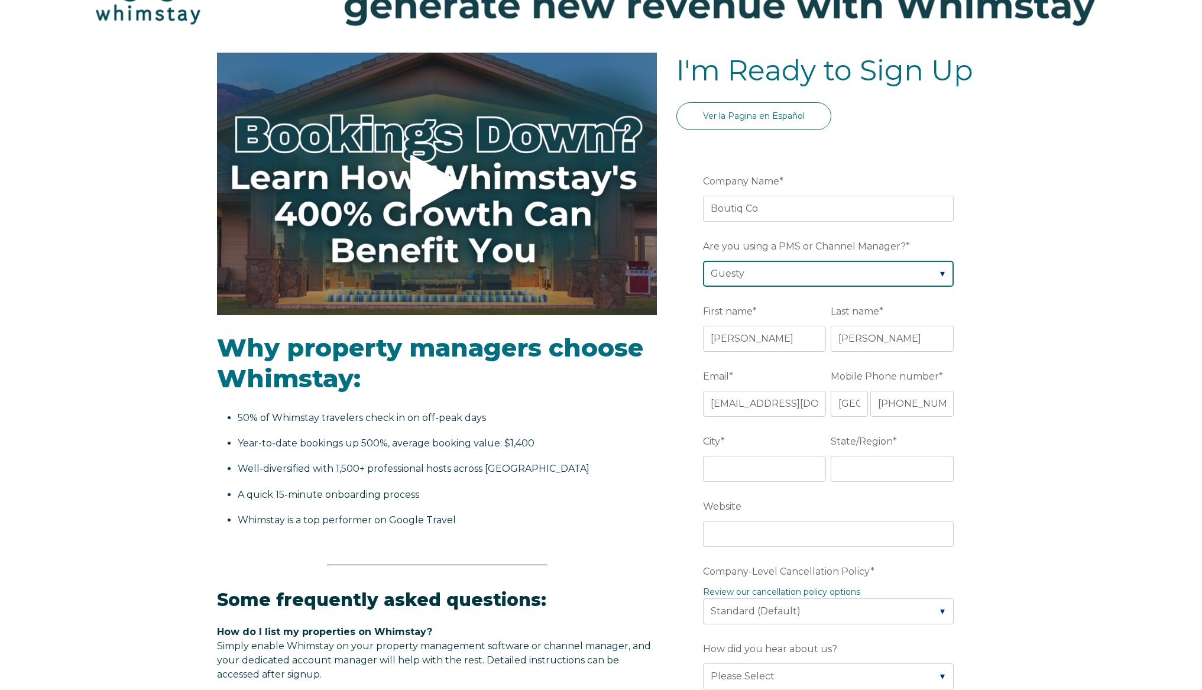
scroll to position [109, 0]
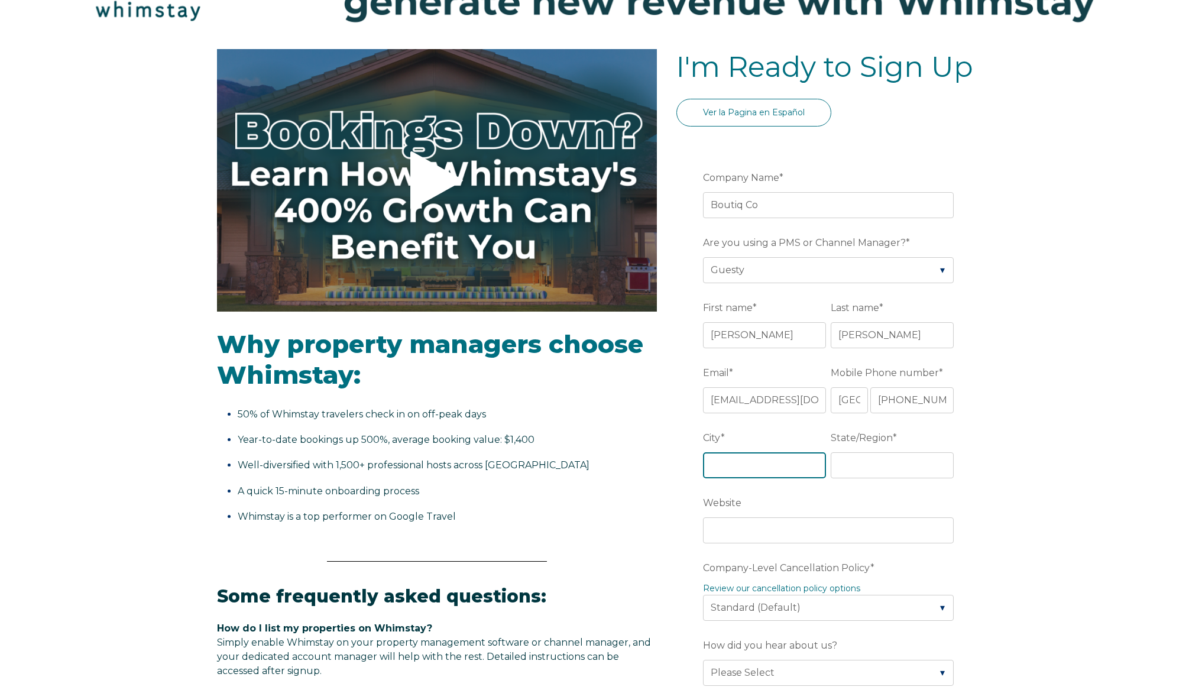
click at [740, 456] on input "City *" at bounding box center [764, 465] width 123 height 26
type input "austin"
click at [862, 458] on input "State/Region *" at bounding box center [892, 465] width 123 height 26
type input "texas"
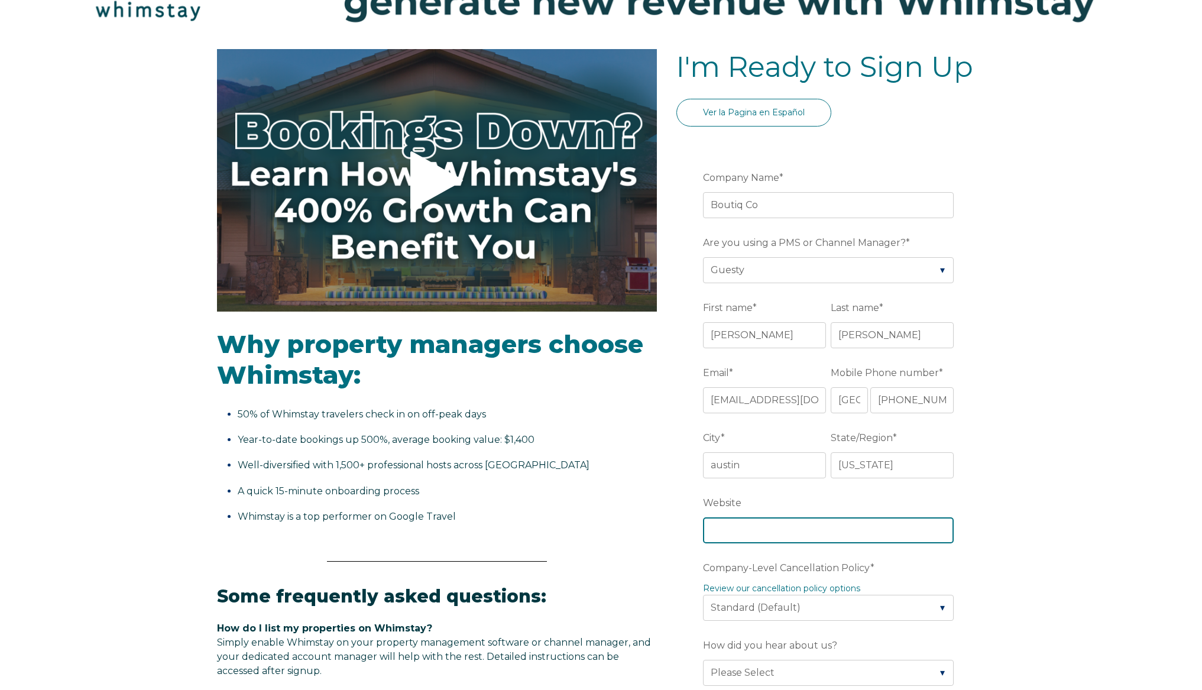
click at [764, 537] on input "Website" at bounding box center [828, 530] width 251 height 26
type input "www.boutiq.co"
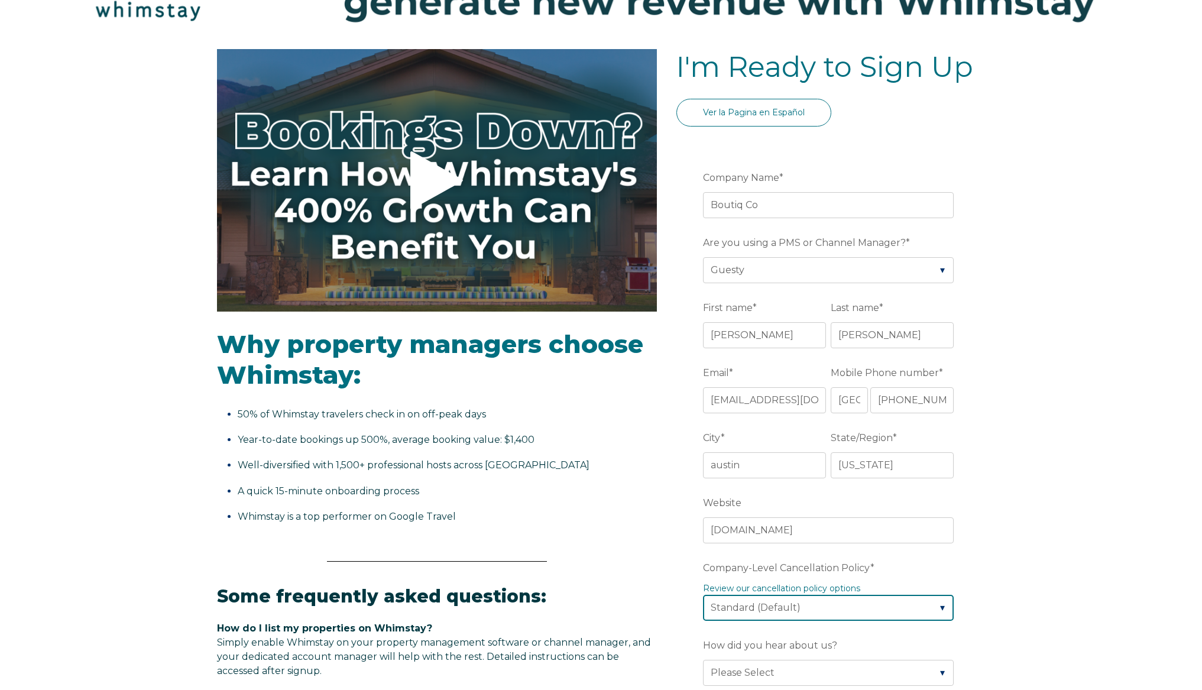
click at [816, 605] on select "Please Select Partial Standard (Default) Moderate Strict" at bounding box center [828, 608] width 251 height 26
select select "Moderate"
click at [703, 595] on select "Please Select Partial Standard (Default) Moderate Strict" at bounding box center [828, 608] width 251 height 26
click at [1123, 586] on div "Video player - SSOB Pitch Vid Thumbnail - Click to play video Why property mana…" at bounding box center [601, 612] width 1202 height 1126
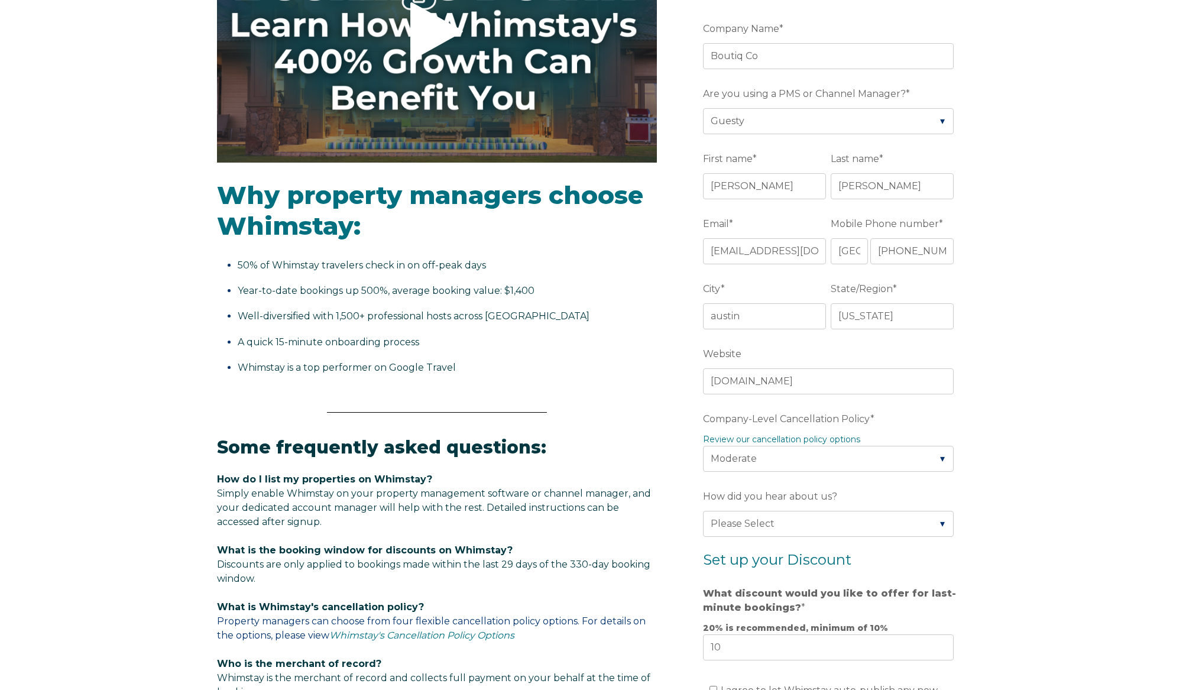
scroll to position [0, 0]
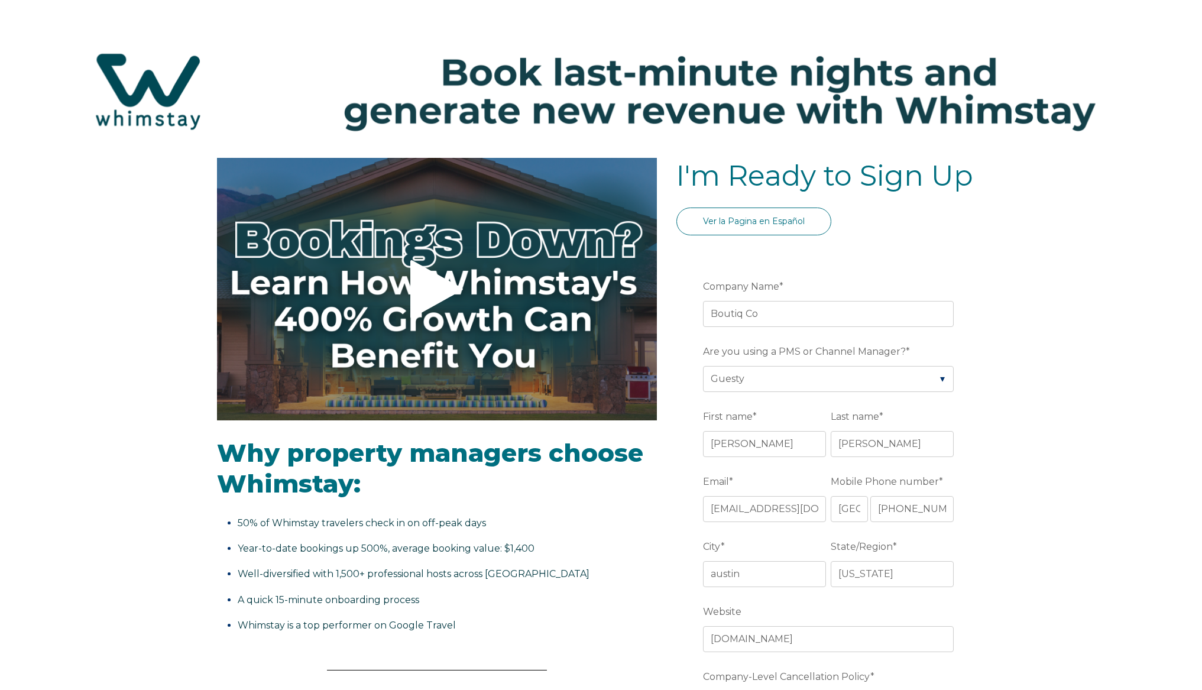
click at [859, 229] on div "Ver la Pagina en Español" at bounding box center [830, 229] width 309 height 42
